Goal: Task Accomplishment & Management: Use online tool/utility

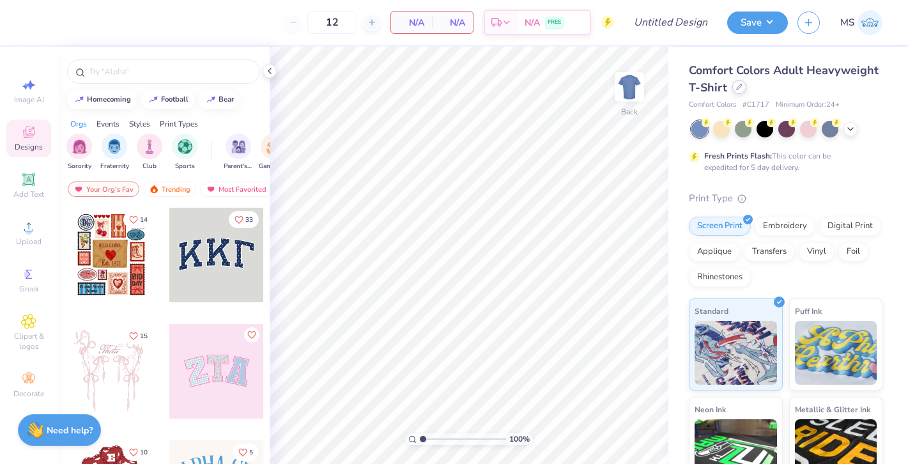
click at [742, 89] on div at bounding box center [739, 87] width 14 height 14
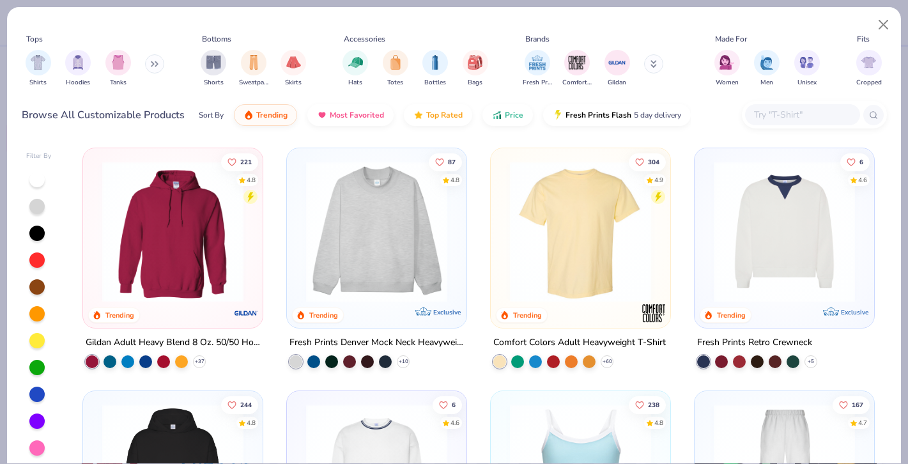
click at [151, 68] on button at bounding box center [154, 63] width 19 height 19
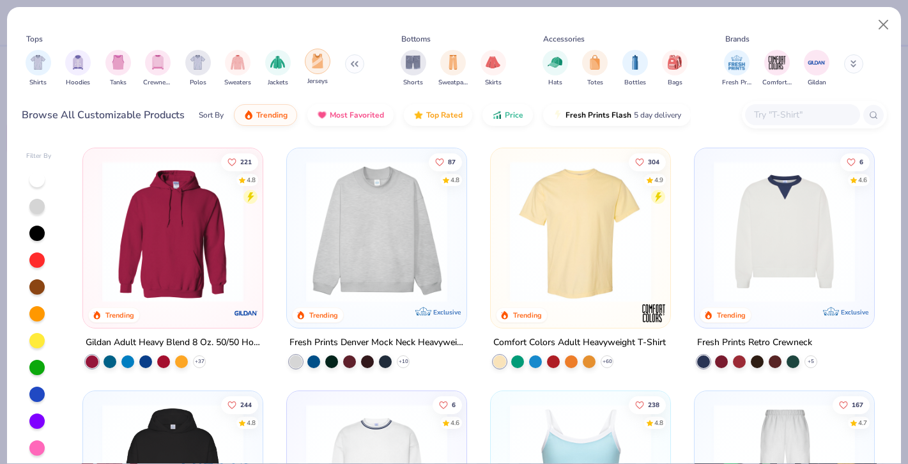
click at [325, 68] on div "filter for Jerseys" at bounding box center [318, 62] width 26 height 26
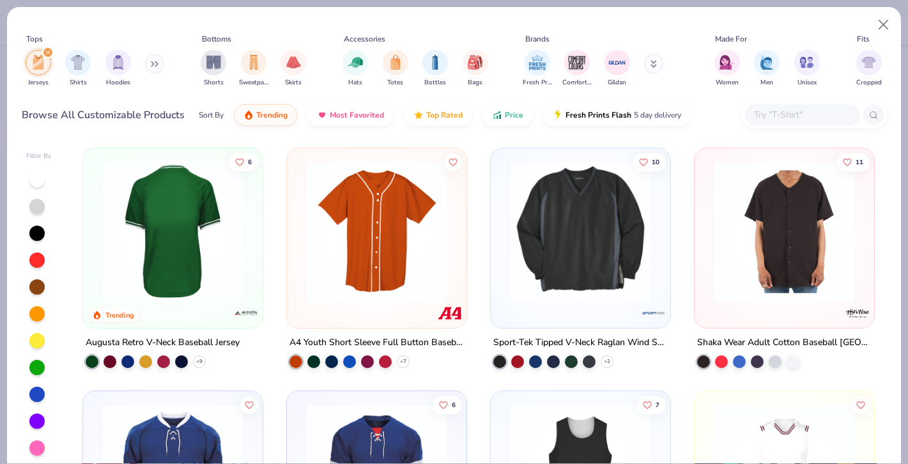
click at [188, 225] on img at bounding box center [173, 231] width 154 height 141
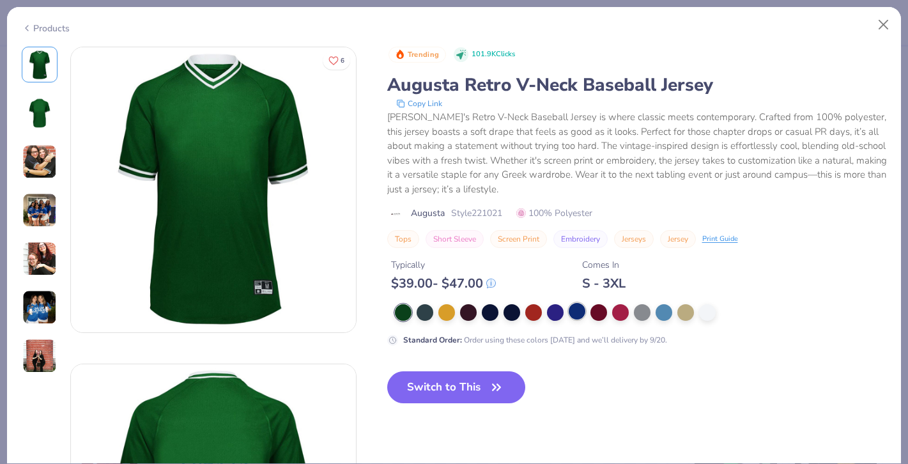
click at [569, 314] on div at bounding box center [577, 311] width 17 height 17
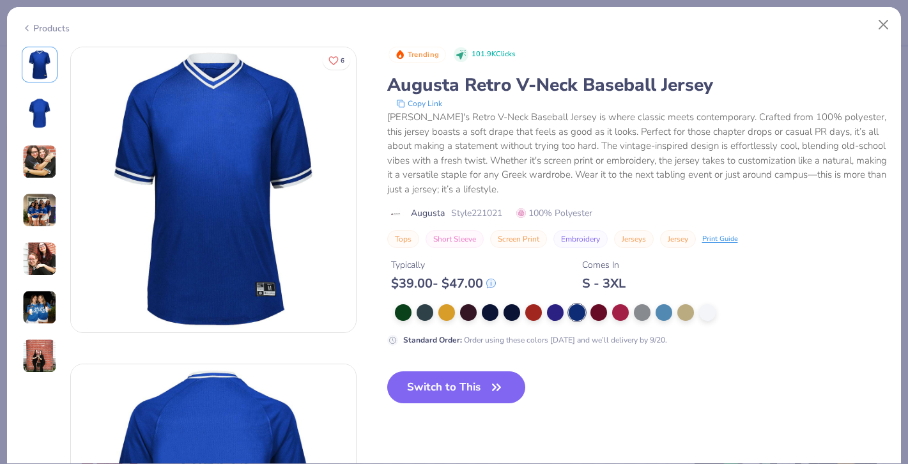
click at [45, 199] on img at bounding box center [39, 210] width 34 height 34
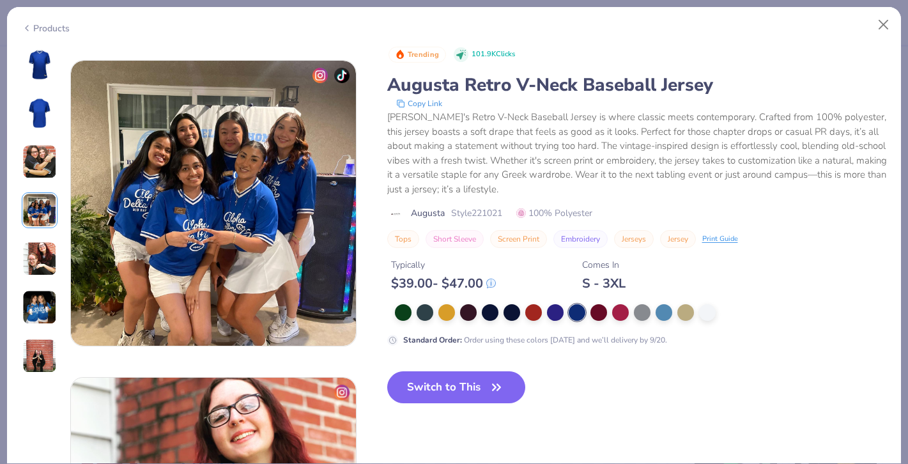
scroll to position [951, 0]
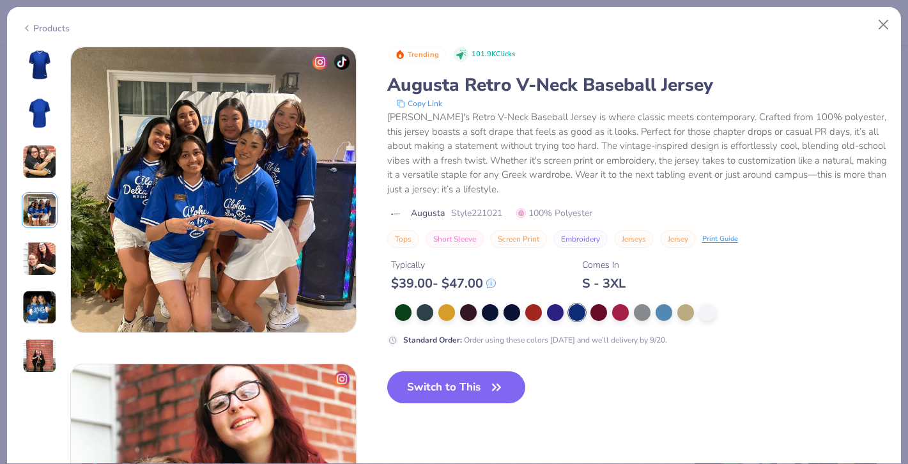
click at [40, 264] on img at bounding box center [39, 258] width 34 height 34
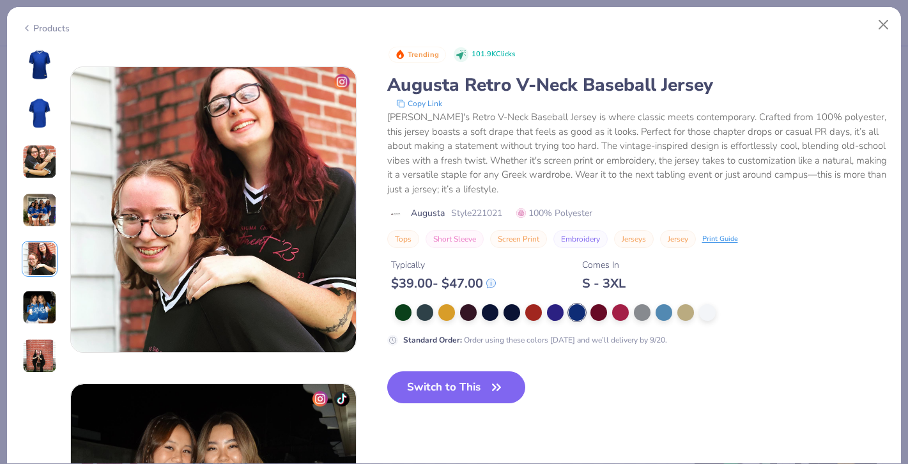
click at [39, 311] on img at bounding box center [39, 307] width 34 height 34
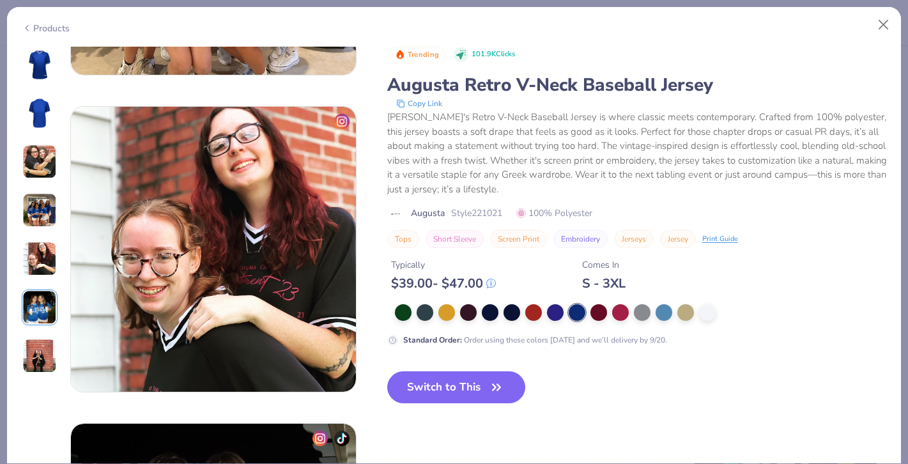
scroll to position [1020, 0]
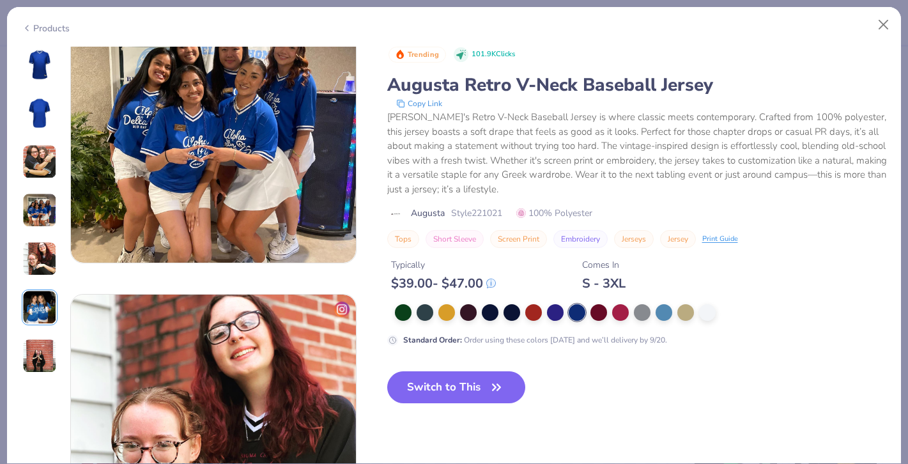
click at [47, 58] on img at bounding box center [39, 64] width 31 height 31
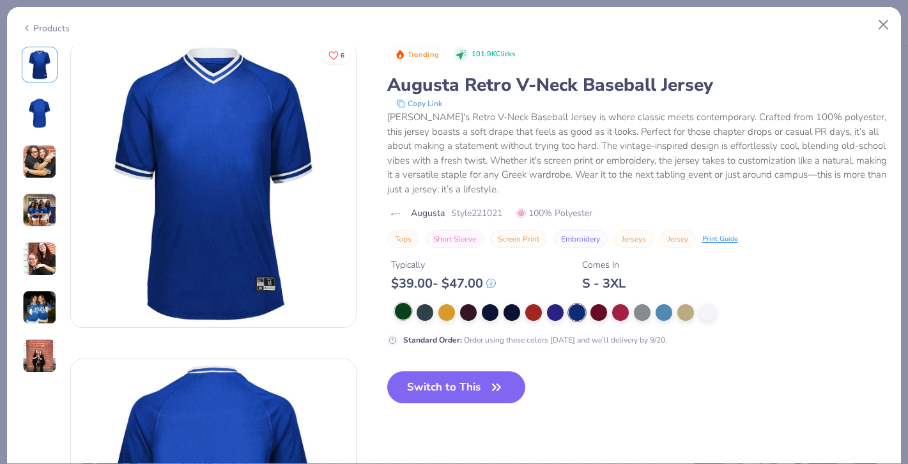
scroll to position [0, 0]
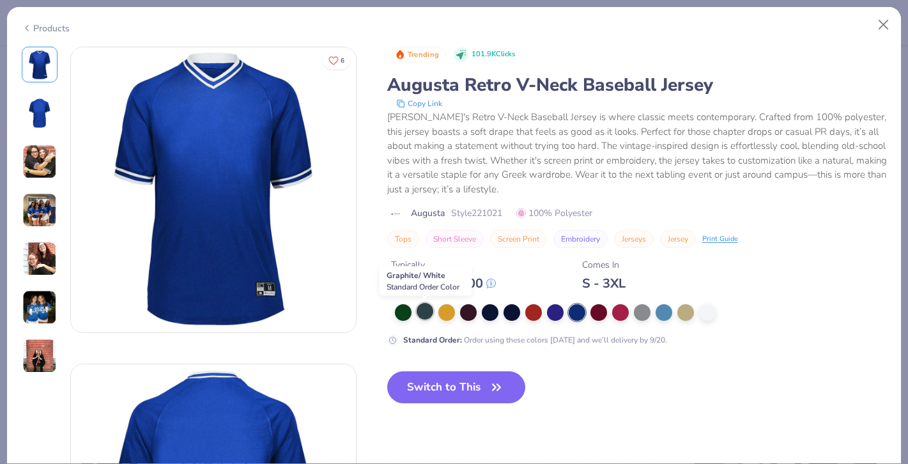
click at [420, 312] on div at bounding box center [424, 311] width 17 height 17
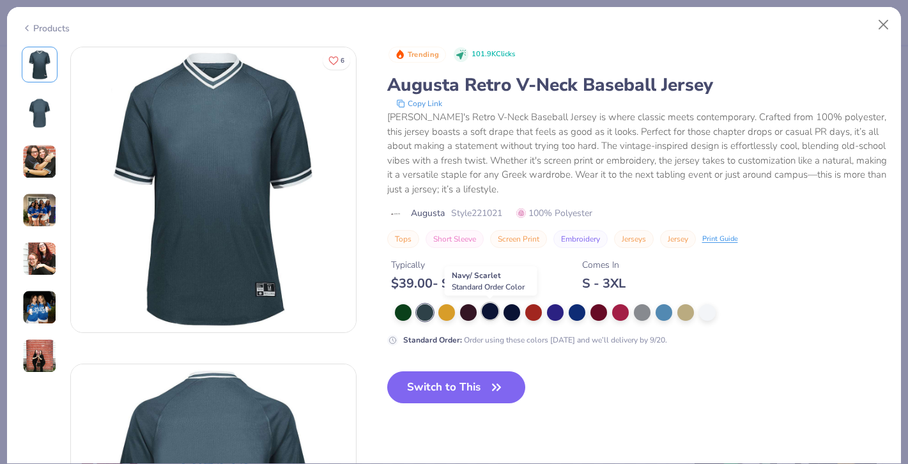
click at [493, 312] on div at bounding box center [490, 311] width 17 height 17
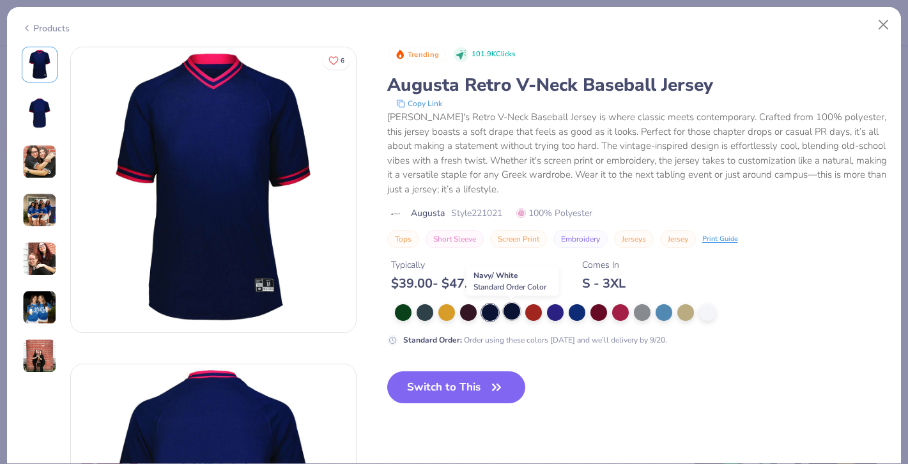
click at [517, 312] on div at bounding box center [511, 311] width 17 height 17
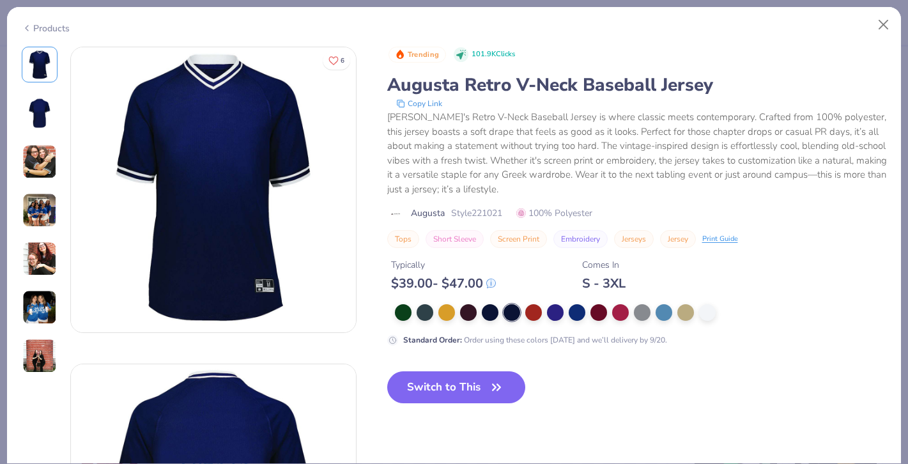
click at [45, 220] on img at bounding box center [39, 210] width 34 height 34
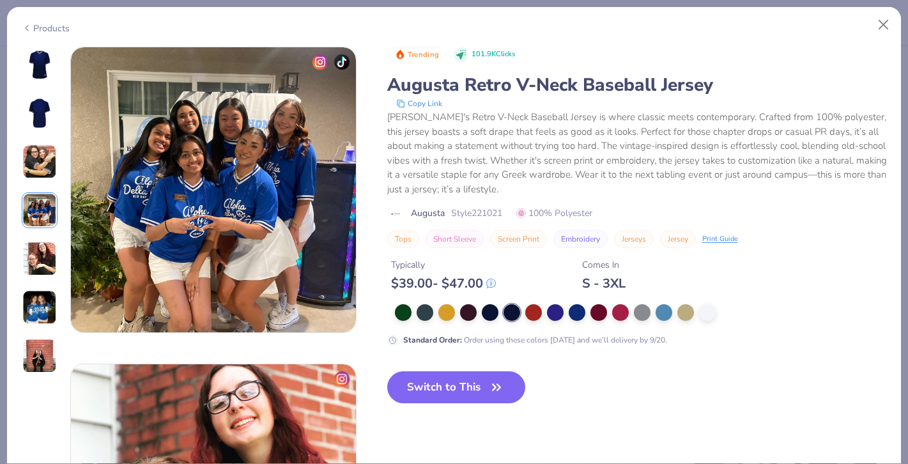
click at [41, 243] on img at bounding box center [39, 258] width 34 height 34
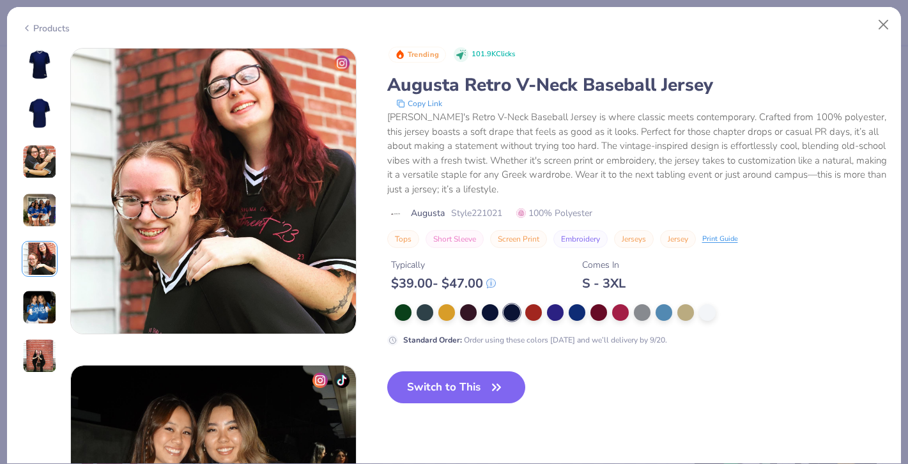
scroll to position [1267, 0]
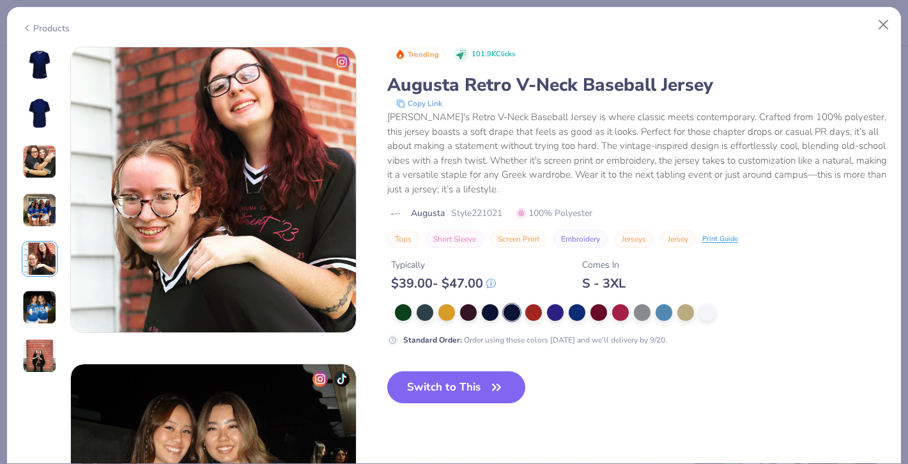
click at [38, 328] on div at bounding box center [40, 210] width 36 height 327
click at [44, 365] on img at bounding box center [39, 356] width 34 height 34
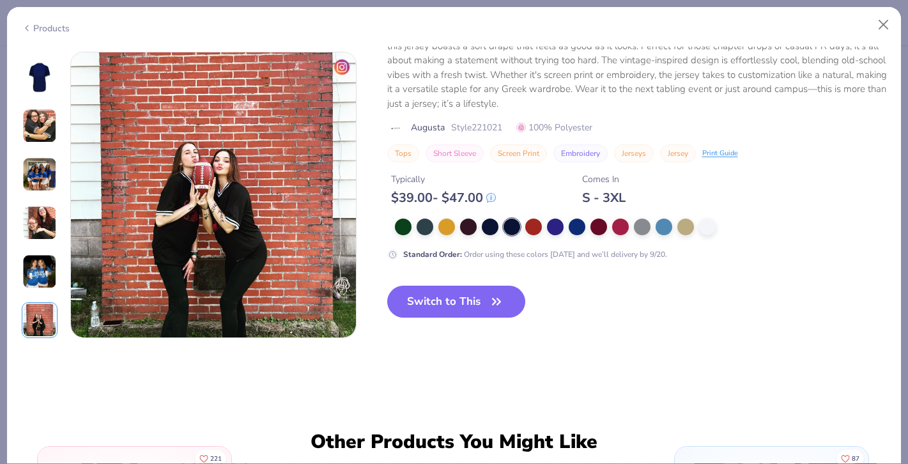
scroll to position [1901, 0]
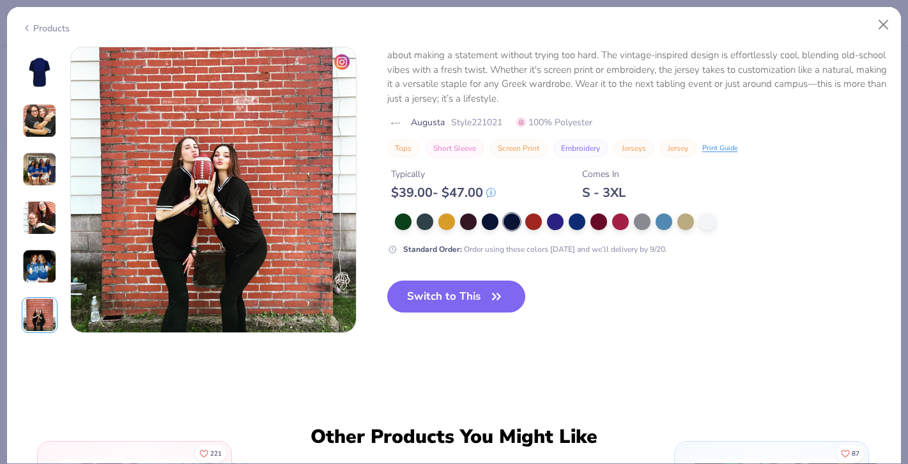
click at [44, 308] on img at bounding box center [39, 315] width 34 height 34
click at [44, 270] on img at bounding box center [39, 266] width 34 height 34
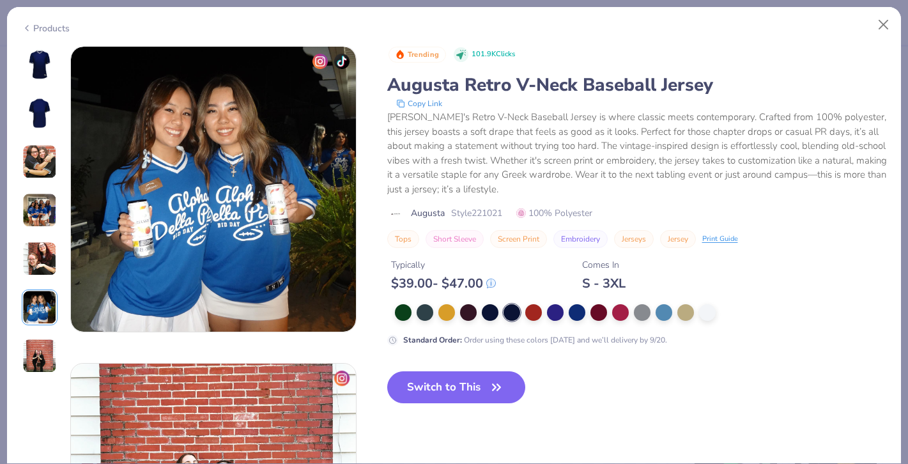
scroll to position [1584, 0]
click at [45, 210] on img at bounding box center [39, 210] width 34 height 34
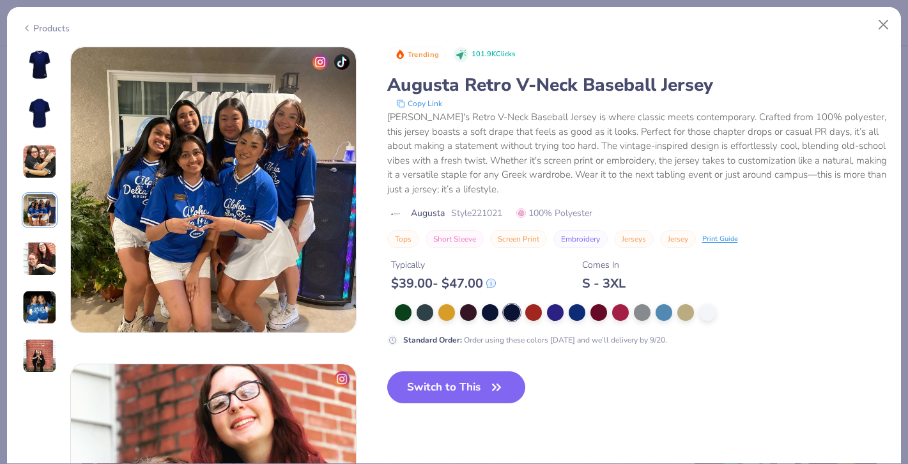
click at [43, 156] on img at bounding box center [39, 161] width 34 height 34
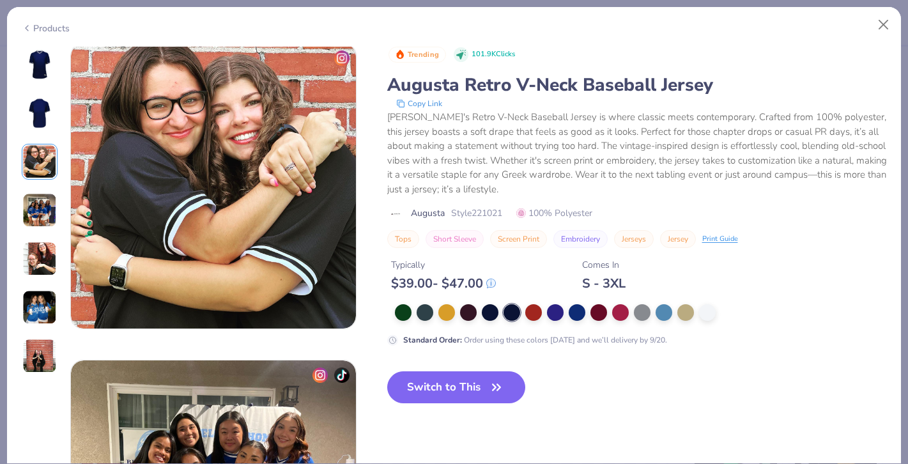
scroll to position [634, 0]
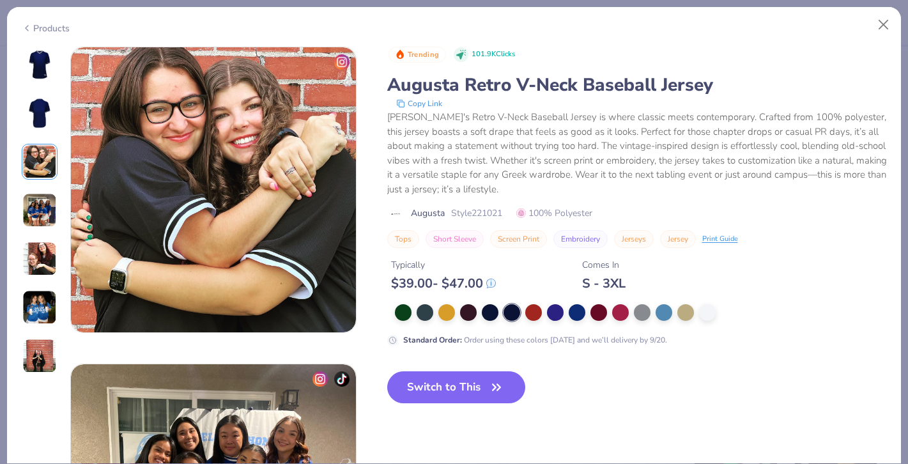
click at [653, 317] on div at bounding box center [641, 312] width 492 height 17
click at [661, 317] on div at bounding box center [663, 311] width 17 height 17
click at [49, 61] on img at bounding box center [39, 64] width 31 height 31
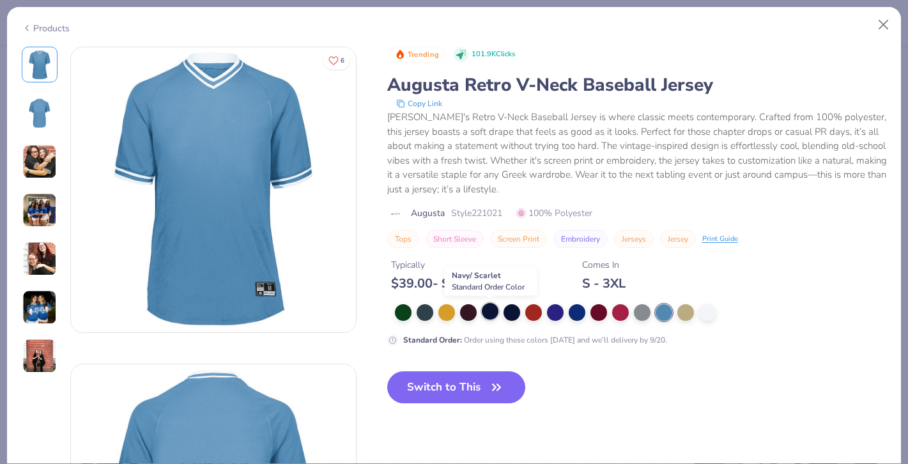
click at [490, 310] on div at bounding box center [490, 311] width 17 height 17
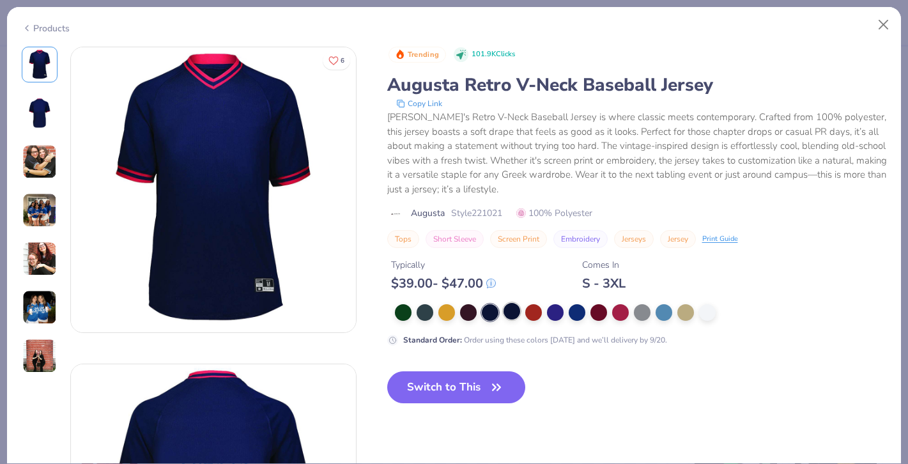
click at [510, 309] on div at bounding box center [511, 311] width 17 height 17
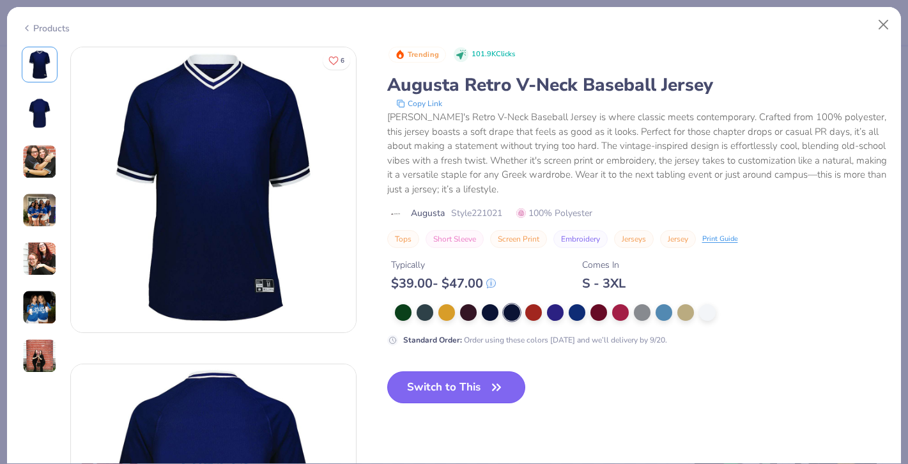
click at [443, 396] on button "Switch to This" at bounding box center [456, 387] width 139 height 32
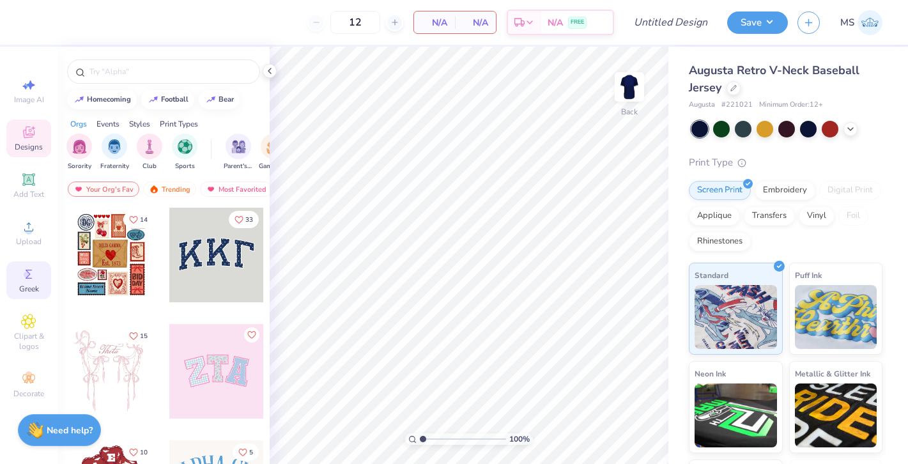
click at [29, 265] on div "Greek" at bounding box center [28, 280] width 45 height 38
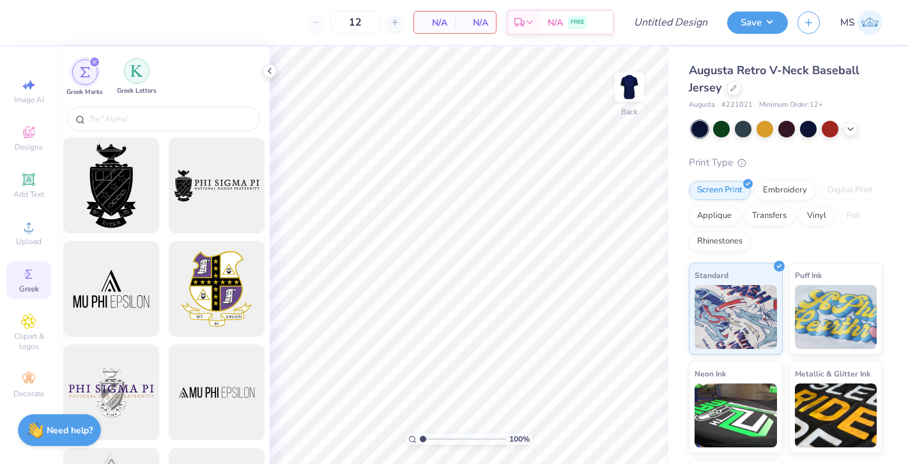
click at [138, 79] on div "filter for Greek Letters" at bounding box center [137, 71] width 26 height 26
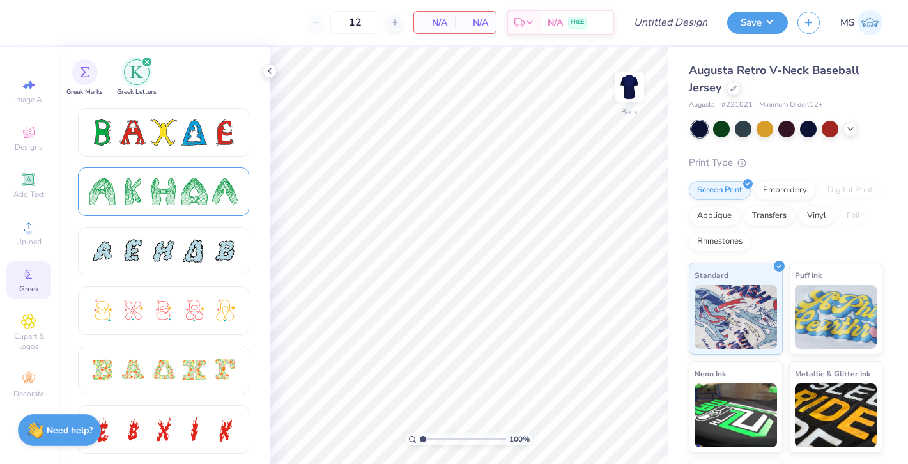
scroll to position [176, 0]
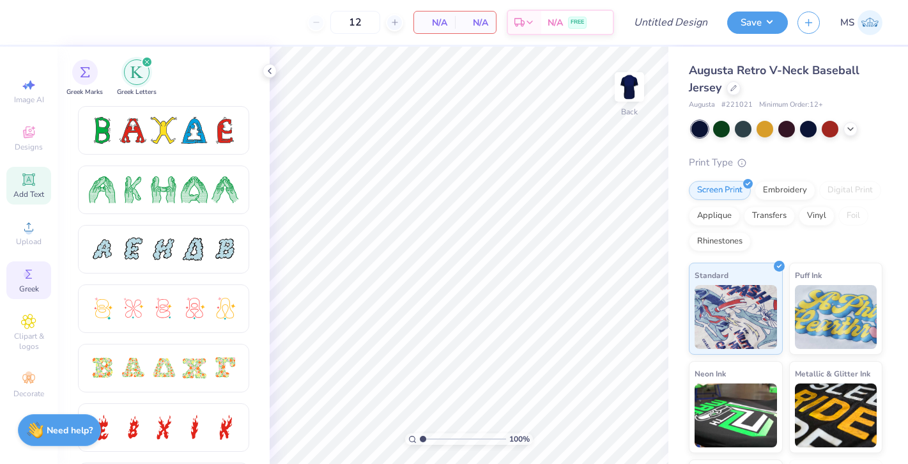
click at [32, 185] on icon at bounding box center [28, 179] width 15 height 15
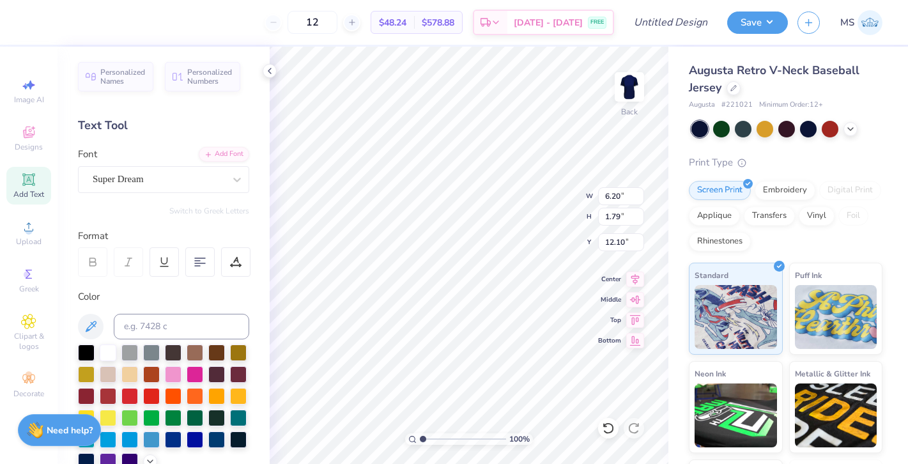
scroll to position [1, 1]
type textarea "AOPI Dancers"
click at [132, 175] on div "Super Dream" at bounding box center [158, 179] width 134 height 20
click at [153, 148] on div "Font Super Dream" at bounding box center [163, 170] width 171 height 46
click at [144, 185] on div "Super Dream" at bounding box center [158, 179] width 134 height 20
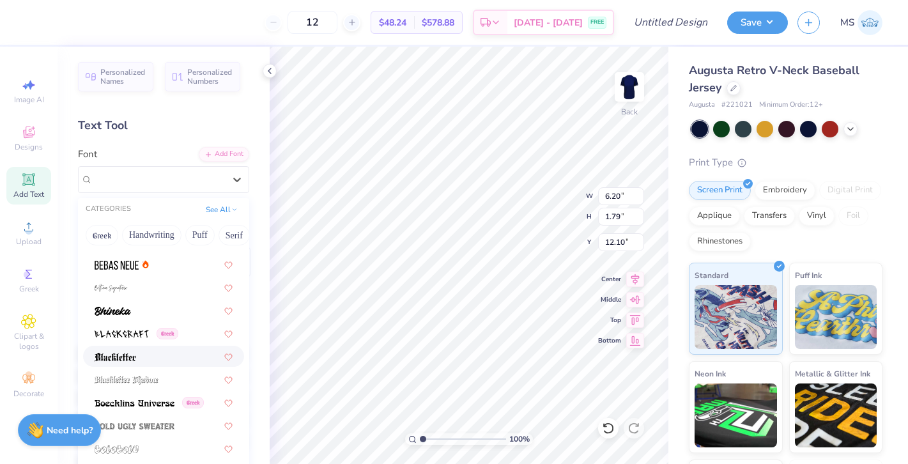
scroll to position [611, 0]
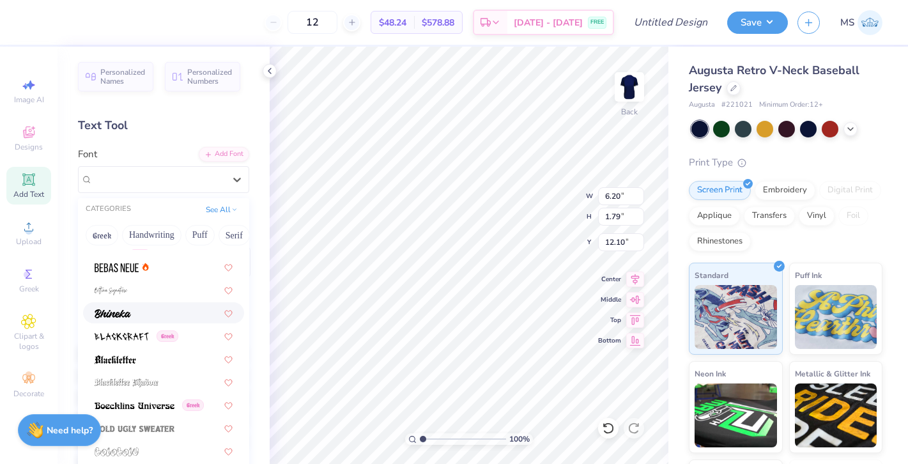
click at [157, 317] on div at bounding box center [164, 312] width 138 height 13
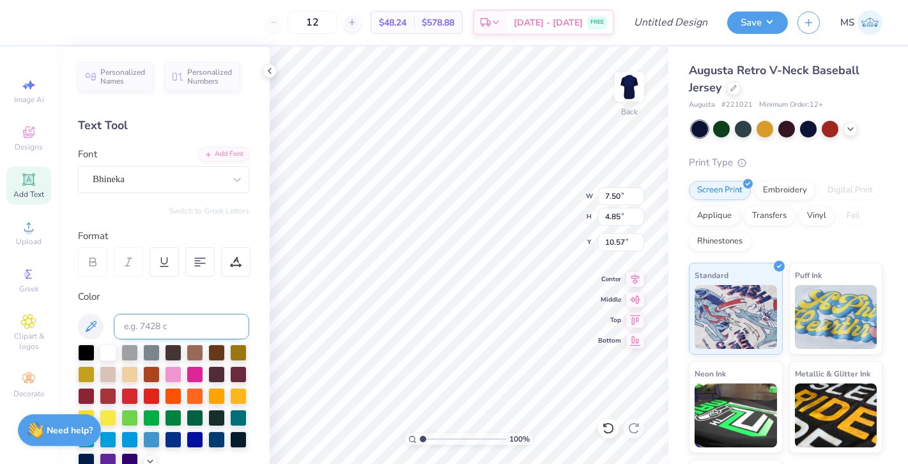
type textarea "AOPI Dancers"
type input "3.44"
type input "8.36"
type input "5.46"
type input "2.83"
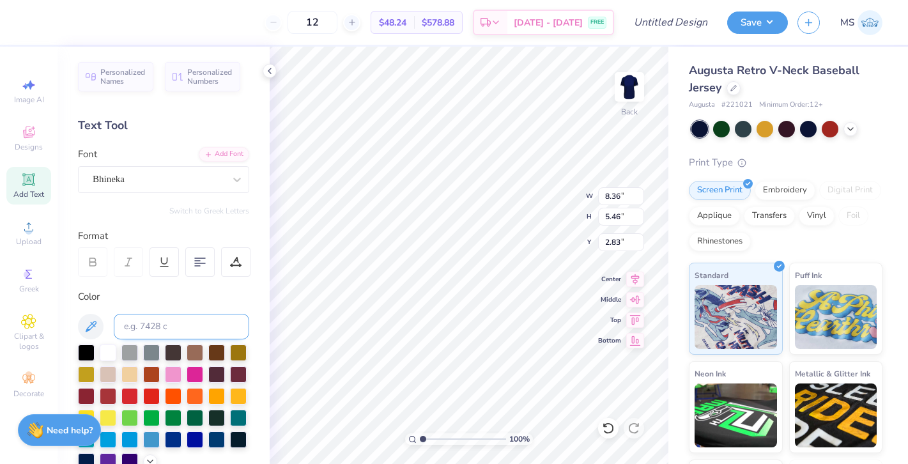
type input "3.84"
click at [225, 189] on div at bounding box center [236, 179] width 23 height 23
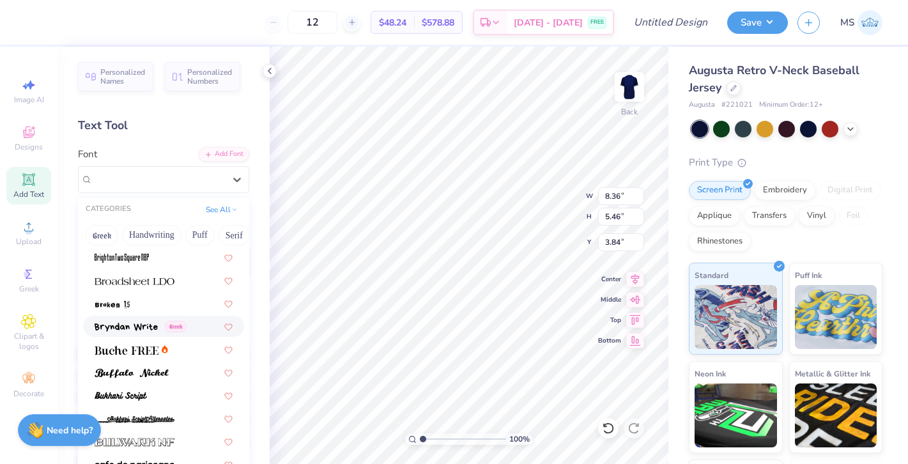
scroll to position [1081, 0]
click at [190, 371] on div at bounding box center [164, 371] width 138 height 13
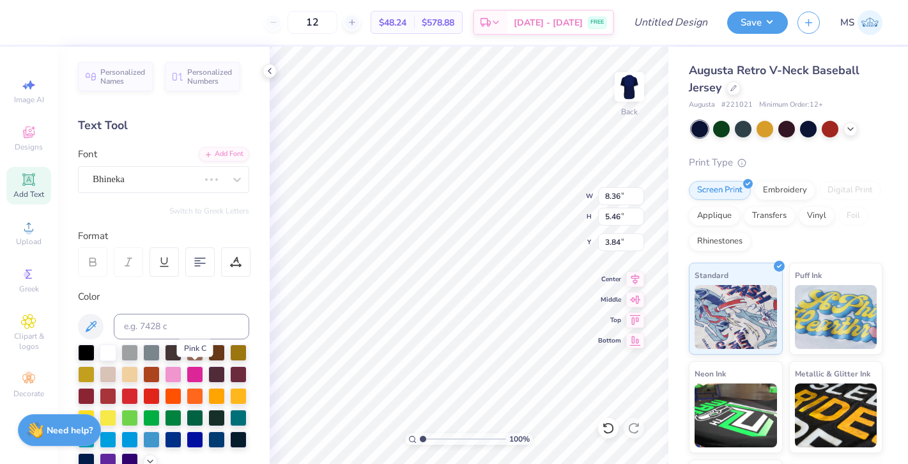
type input "10.58"
type input "5.53"
type input "3.81"
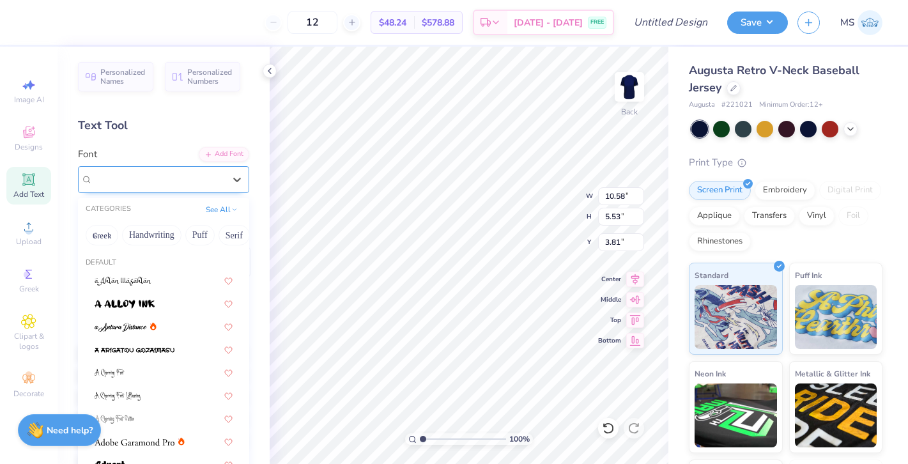
click at [144, 185] on div "Buffalo Nickel" at bounding box center [158, 179] width 134 height 20
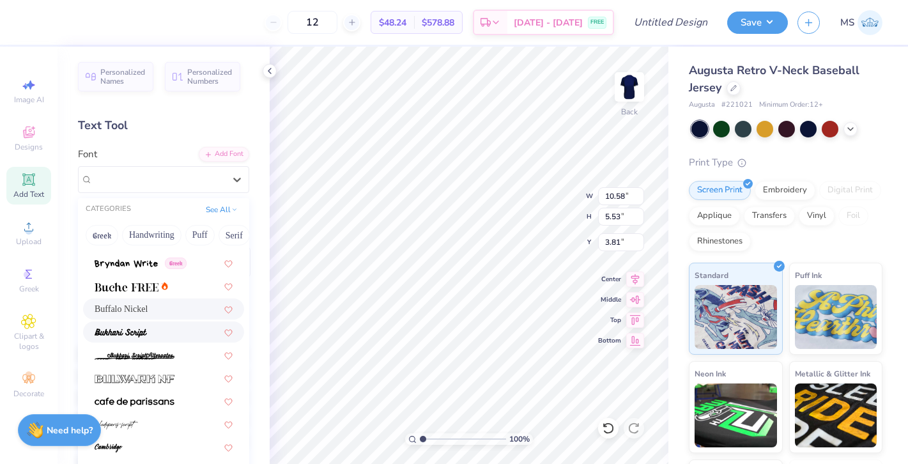
scroll to position [1176, 0]
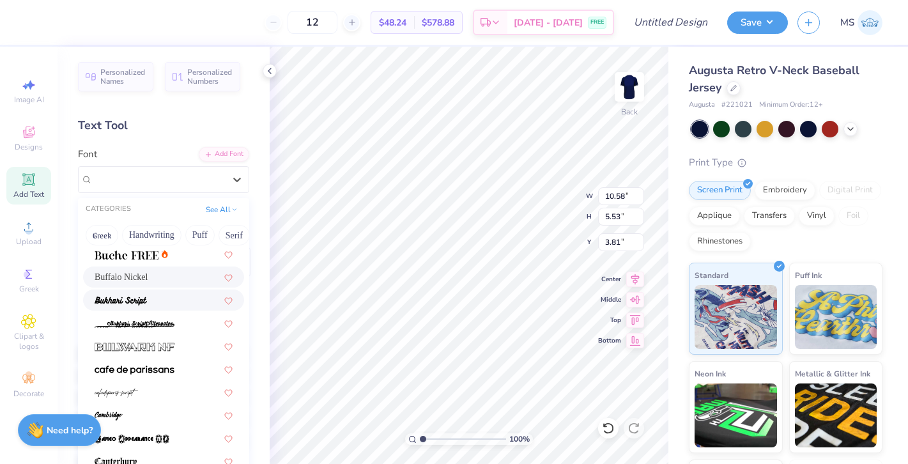
click at [165, 300] on div at bounding box center [164, 299] width 138 height 13
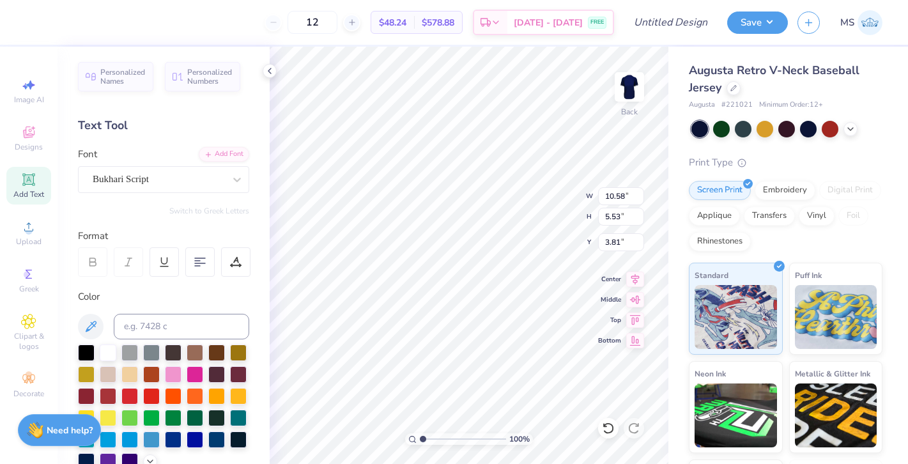
type input "10.89"
type input "6.11"
type input "3.52"
type input "3.53"
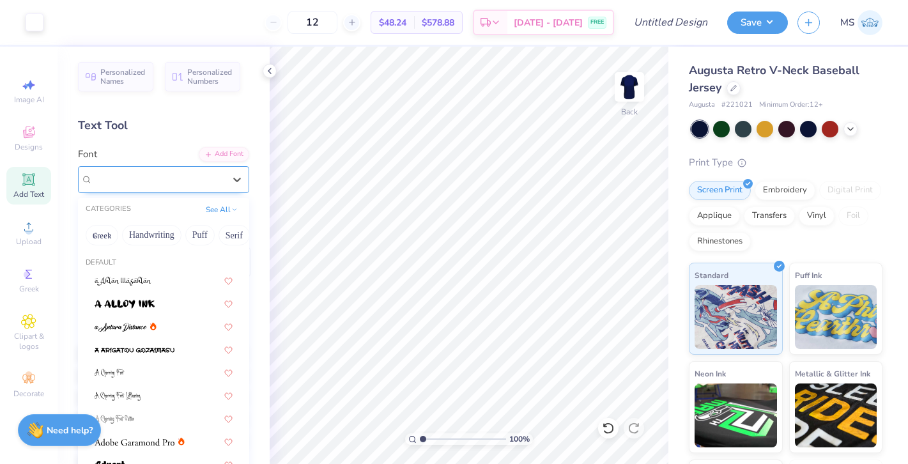
click at [221, 178] on div "Bukhari Script" at bounding box center [158, 179] width 134 height 20
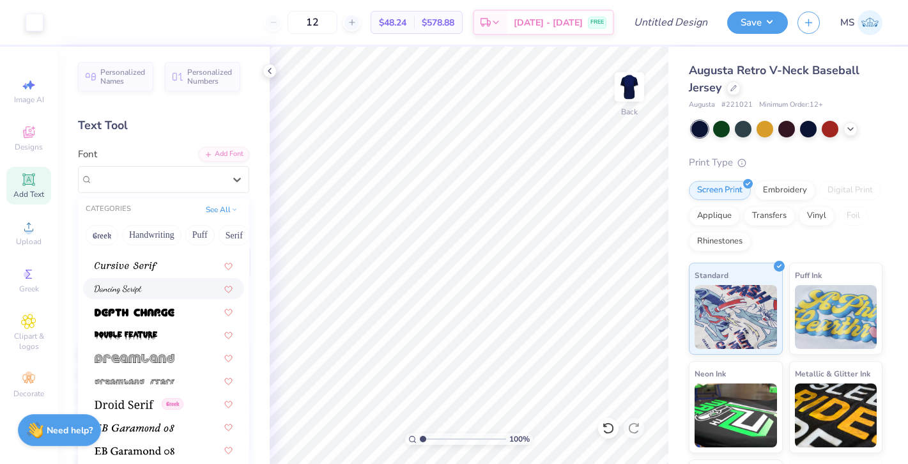
scroll to position [2157, 0]
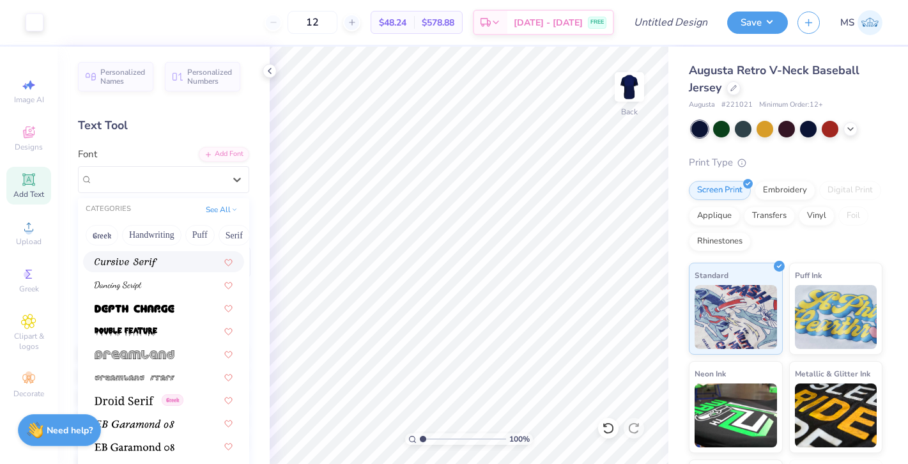
click at [155, 263] on img at bounding box center [126, 262] width 63 height 9
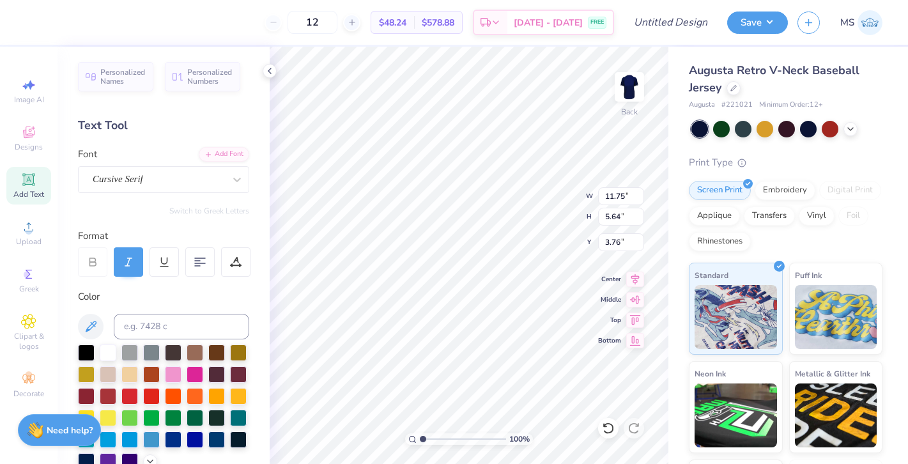
type input "3.78"
click at [103, 257] on div at bounding box center [92, 261] width 29 height 29
click at [98, 264] on div at bounding box center [92, 261] width 29 height 29
click at [99, 273] on div at bounding box center [92, 261] width 29 height 29
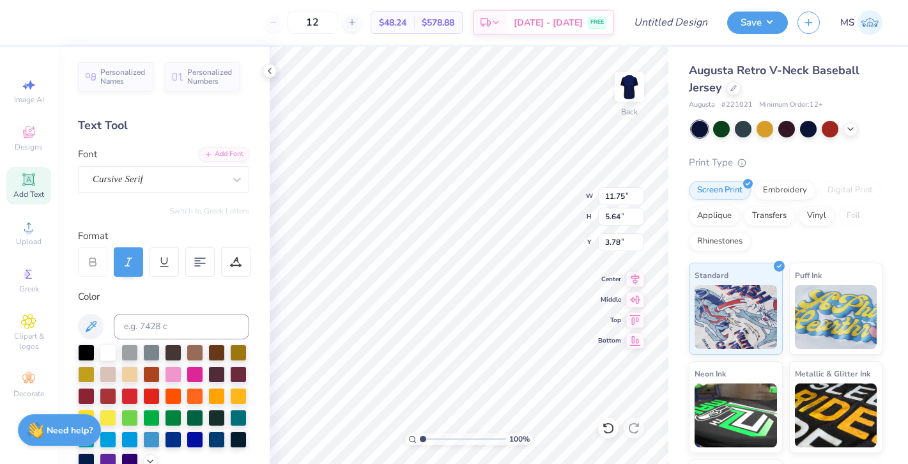
click at [147, 270] on div at bounding box center [164, 261] width 172 height 29
click at [135, 268] on div at bounding box center [128, 261] width 29 height 29
click at [87, 265] on icon at bounding box center [92, 261] width 11 height 11
click at [87, 261] on icon at bounding box center [92, 261] width 11 height 11
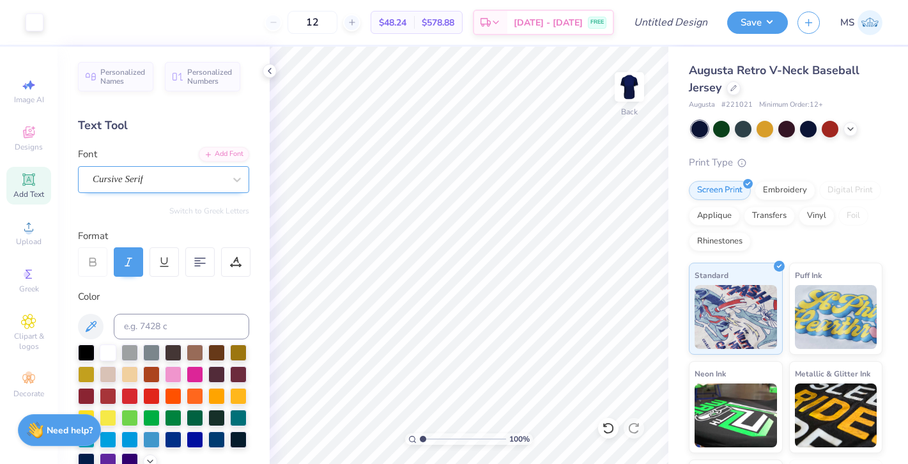
click at [162, 172] on div "Cursive Serif" at bounding box center [158, 179] width 134 height 20
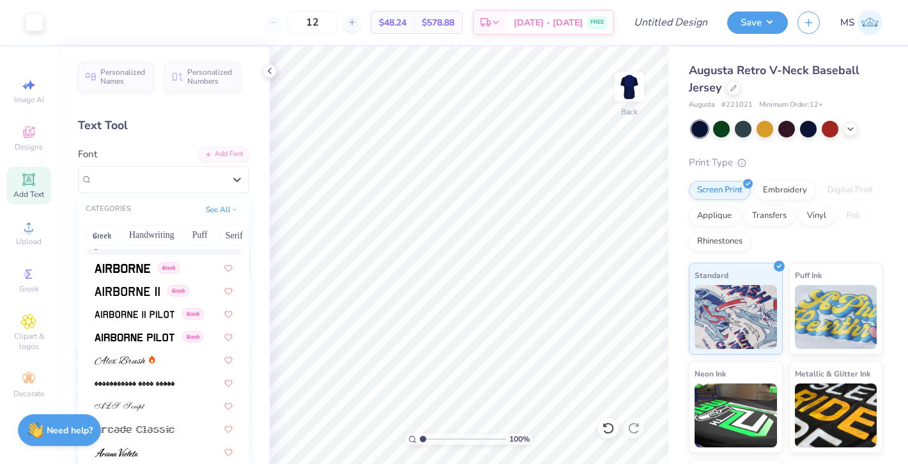
scroll to position [220, 0]
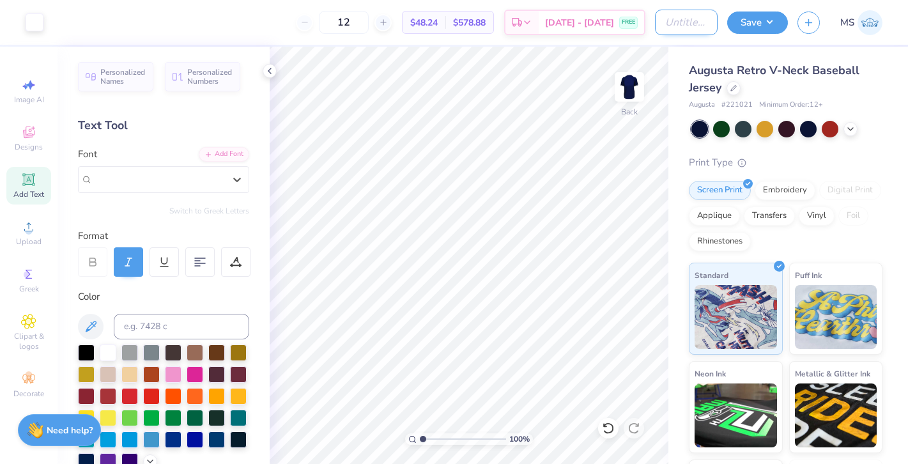
click at [678, 28] on input "Design Title" at bounding box center [686, 23] width 63 height 26
type input "AOPi Jersey"
click at [754, 29] on button "Save" at bounding box center [757, 21] width 61 height 22
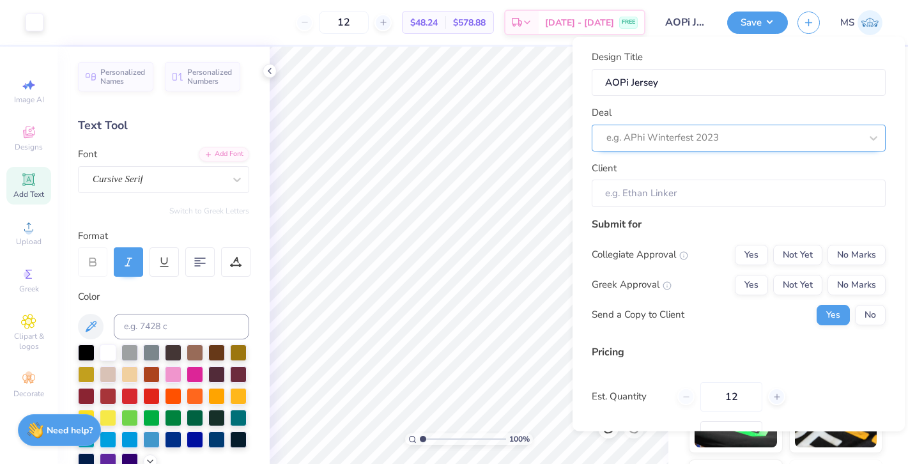
click at [717, 131] on div at bounding box center [733, 137] width 254 height 17
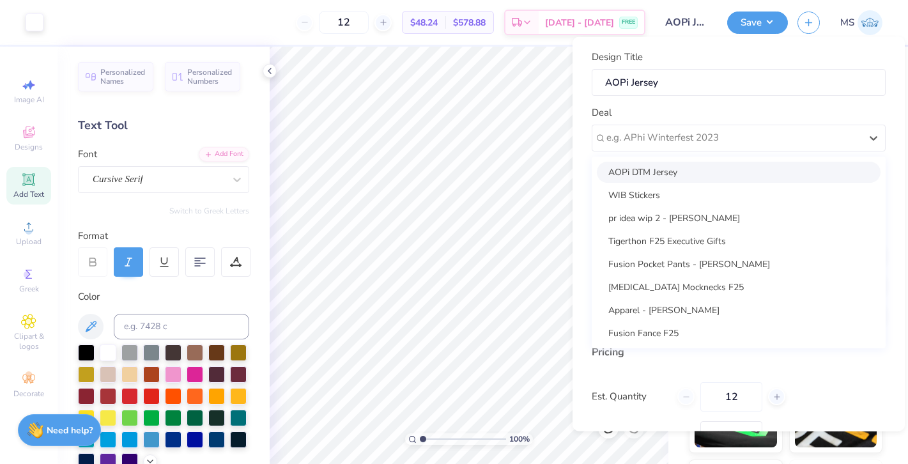
click at [705, 174] on div "AOPi DTM Jersey" at bounding box center [739, 171] width 284 height 21
type input "Laura Rosenberg"
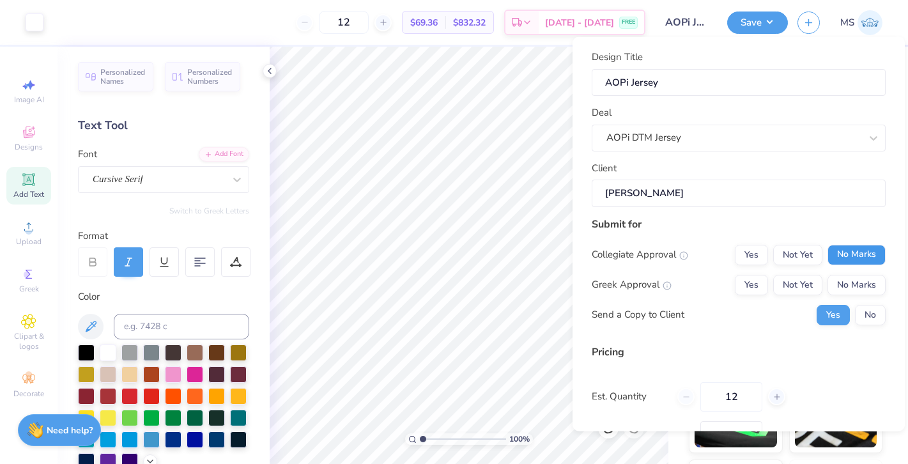
click at [845, 254] on button "No Marks" at bounding box center [856, 254] width 58 height 20
click at [762, 283] on button "Yes" at bounding box center [751, 284] width 33 height 20
type input "$57.20"
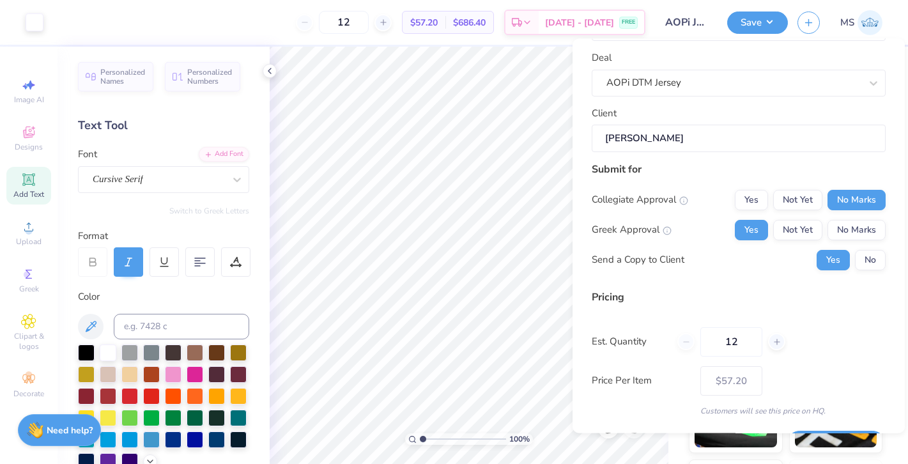
scroll to position [59, 0]
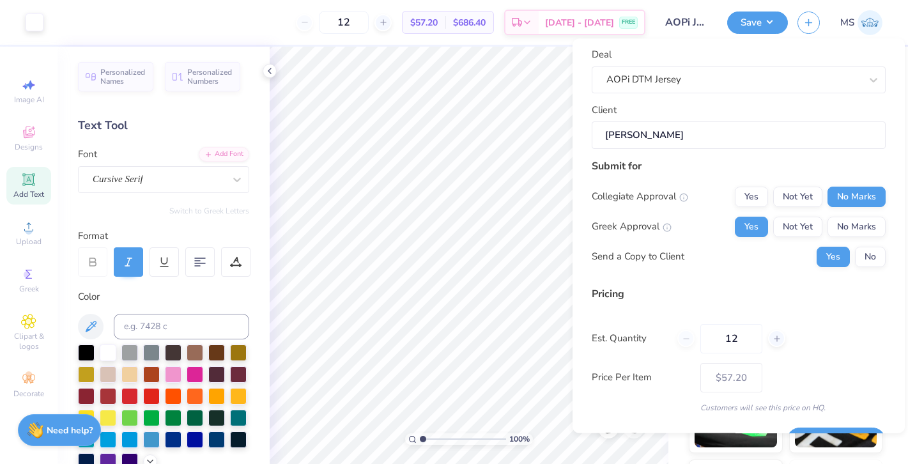
drag, startPoint x: 744, startPoint y: 339, endPoint x: 687, endPoint y: 337, distance: 56.9
click at [686, 339] on div "12" at bounding box center [731, 338] width 108 height 29
type input "5"
type input "50"
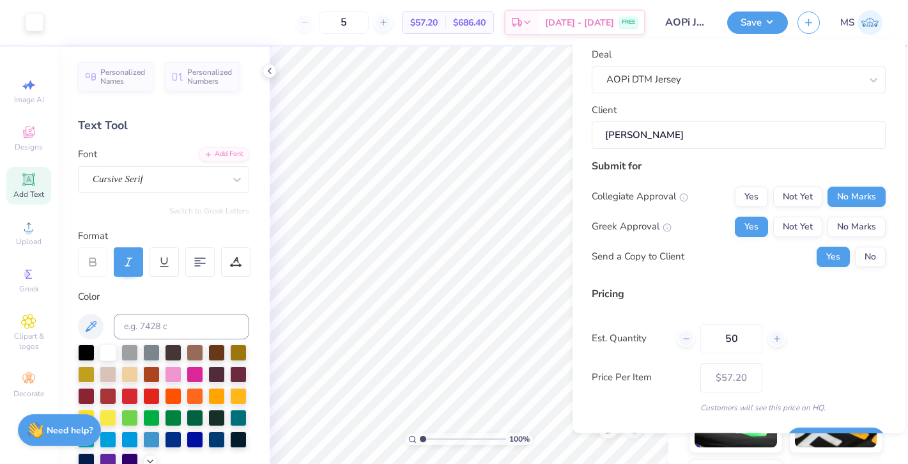
type input "50"
type input "$45.96"
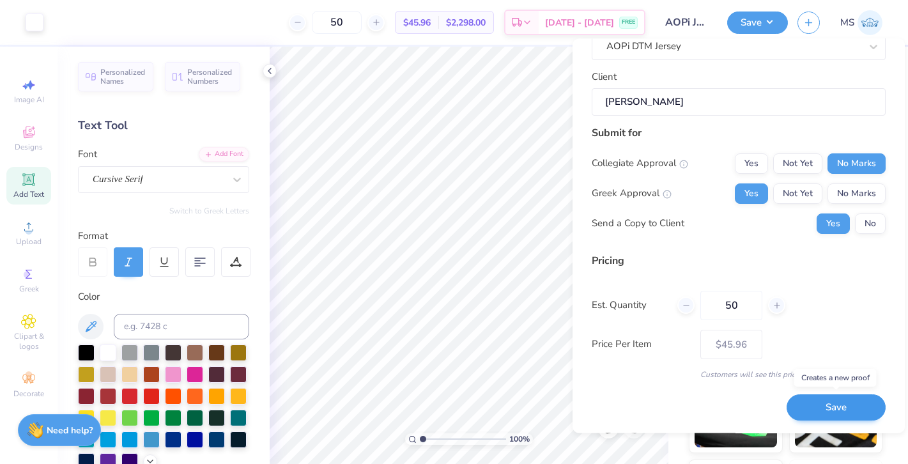
type input "50"
click at [844, 412] on button "Save" at bounding box center [835, 408] width 99 height 26
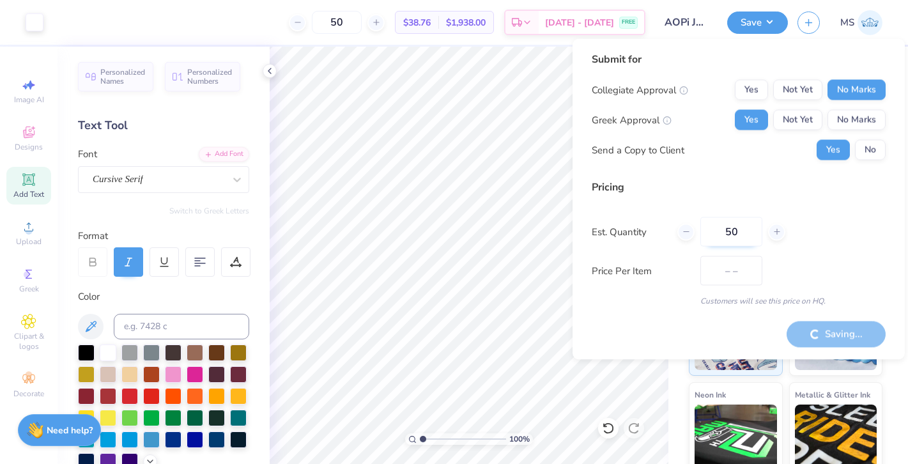
type input "$45.96"
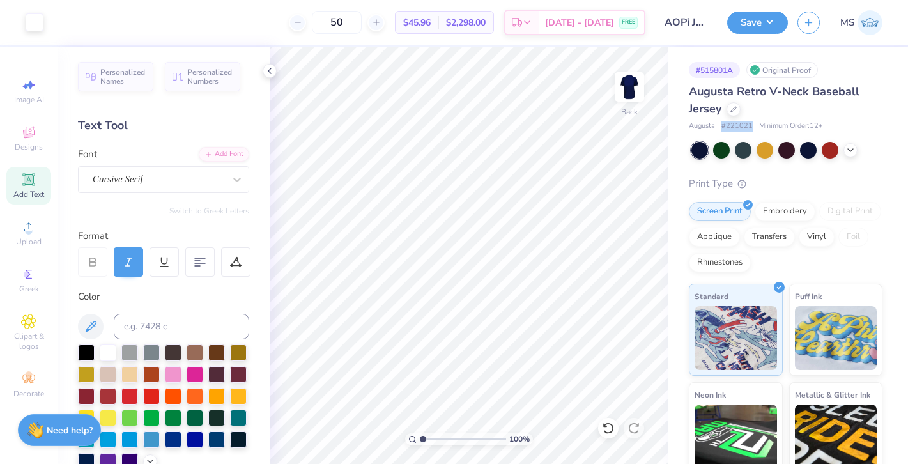
drag, startPoint x: 722, startPoint y: 123, endPoint x: 754, endPoint y: 124, distance: 31.9
click at [754, 124] on div "Augusta # 221021 Minimum Order: 12 +" at bounding box center [786, 126] width 194 height 11
copy span "# 221021"
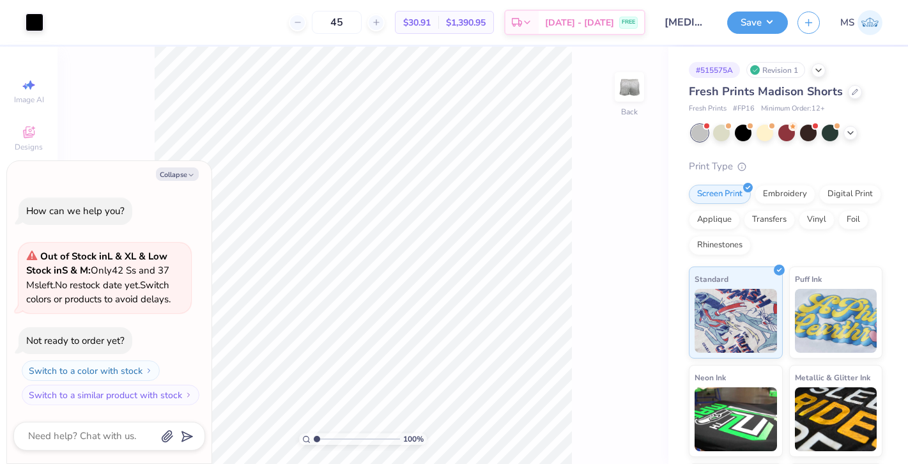
type textarea "x"
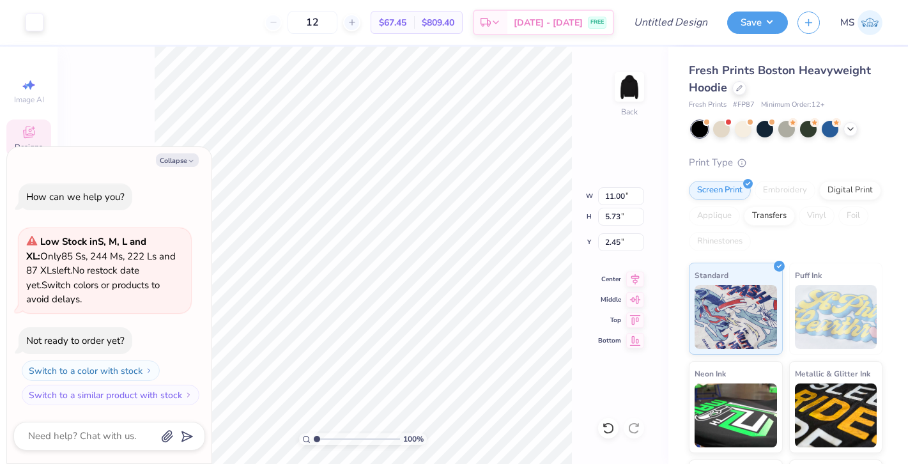
type textarea "x"
type input "10.90"
type input "5.64"
type input "2.50"
click at [186, 158] on button "Collapse" at bounding box center [177, 159] width 43 height 13
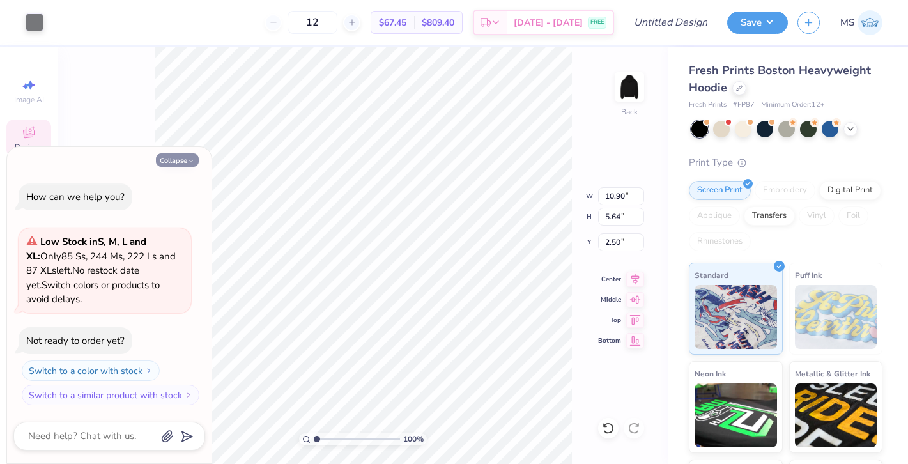
type textarea "x"
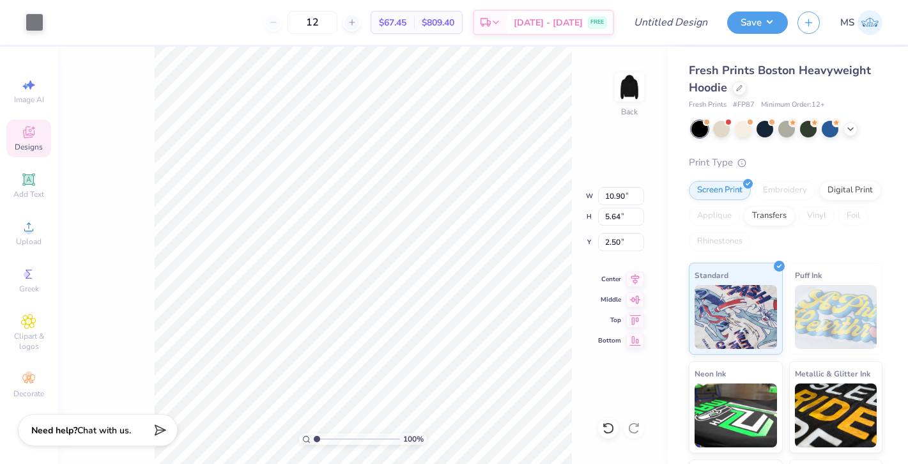
type input "11.00"
type input "5.73"
type input "2.45"
type input "10.90"
type input "5.64"
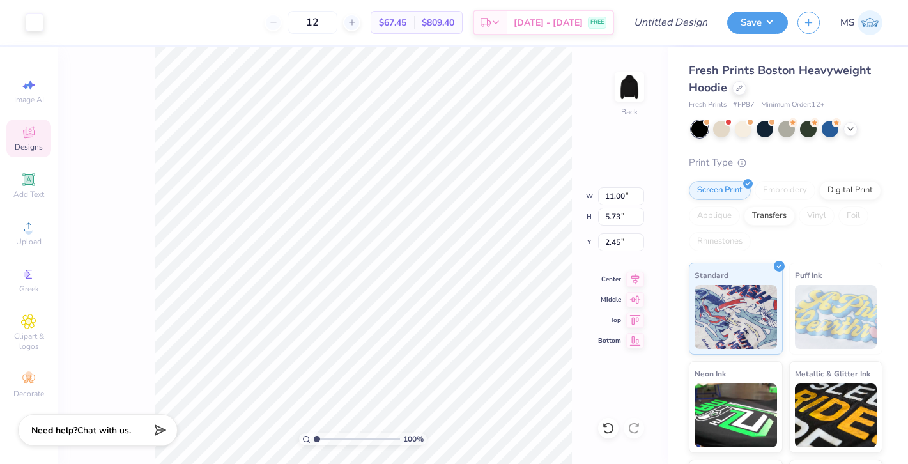
type input "2.50"
